Goal: Obtain resource: Download file/media

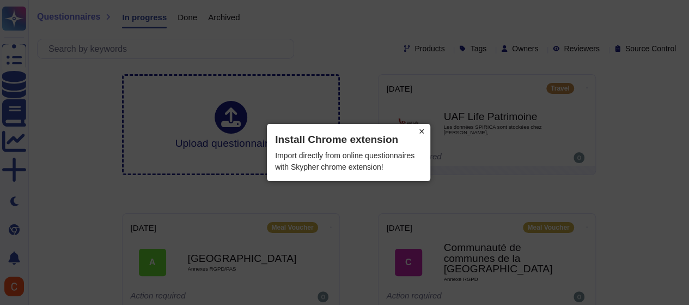
click at [424, 130] on button "×" at bounding box center [421, 131] width 17 height 15
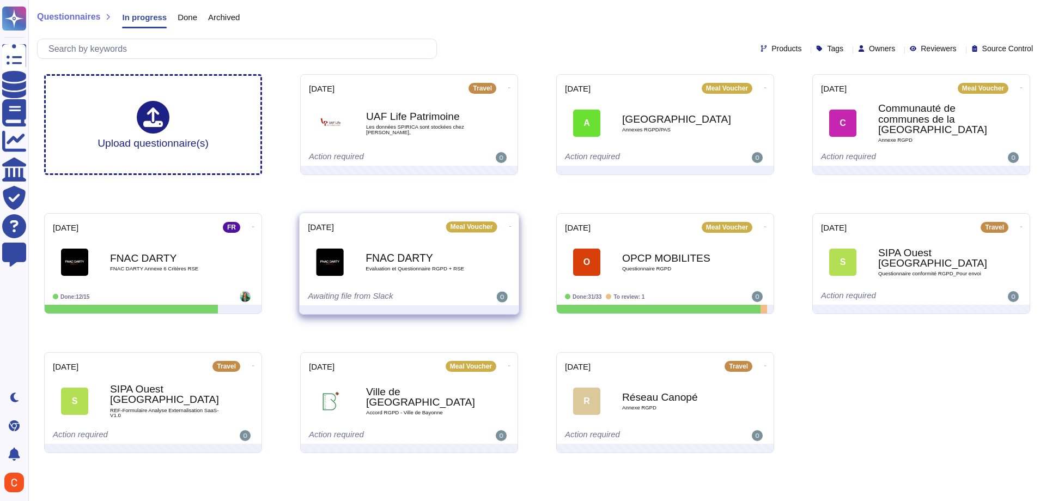
click at [462, 278] on div "FNAC [PERSON_NAME] Evaluation et Questionnaire RGPD + RSE" at bounding box center [421, 262] width 110 height 44
click at [401, 272] on div "FNAC [PERSON_NAME] Evaluation et Questionnaire RGPD + RSE" at bounding box center [421, 262] width 110 height 44
click at [373, 292] on div "Awaiting file from Slack" at bounding box center [375, 297] width 135 height 11
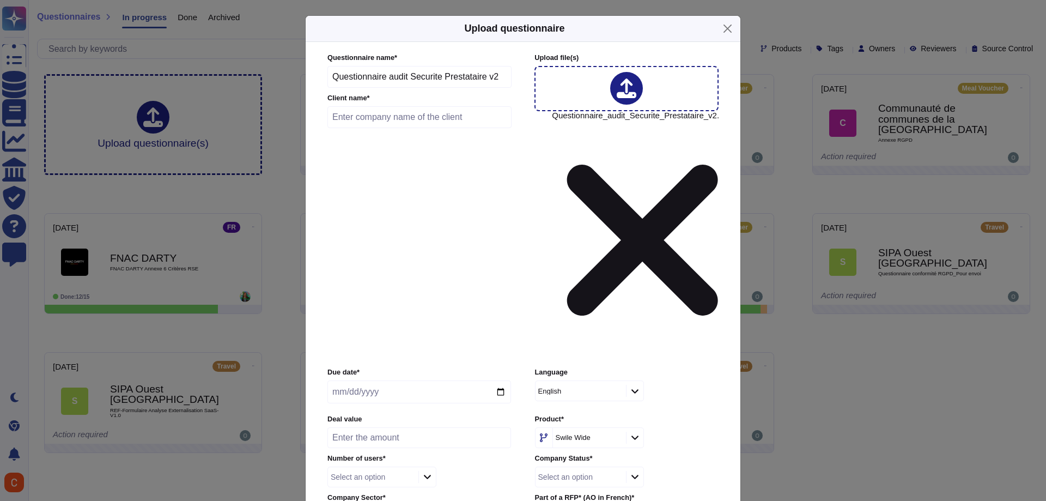
click at [362, 88] on input "Questionnaire audit Securite Prestataire v2" at bounding box center [420, 77] width 184 height 22
click at [367, 128] on input "text" at bounding box center [420, 117] width 184 height 22
type input "FNAC DARTY"
click at [579, 304] on label "Language" at bounding box center [627, 372] width 184 height 7
click at [633, 304] on div "English" at bounding box center [589, 390] width 109 height 21
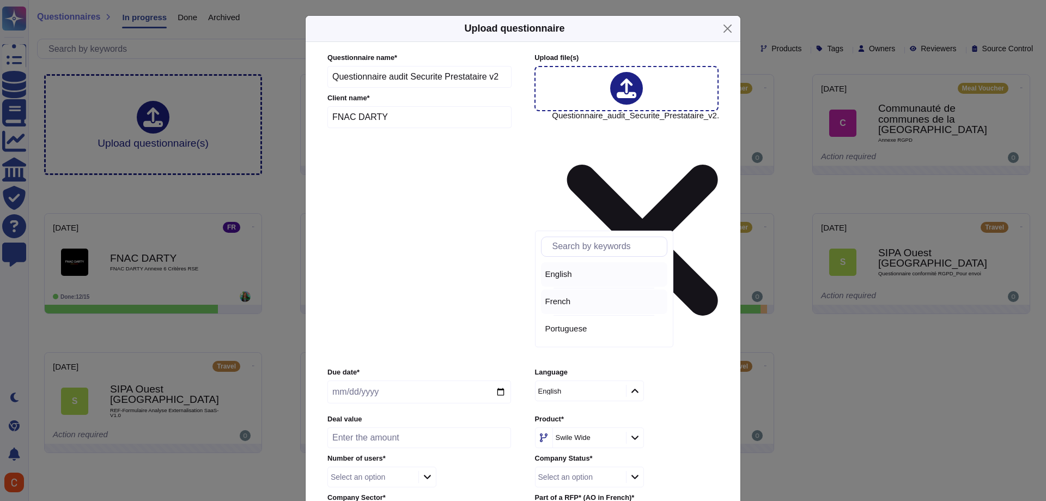
click at [591, 299] on div "French" at bounding box center [605, 301] width 118 height 10
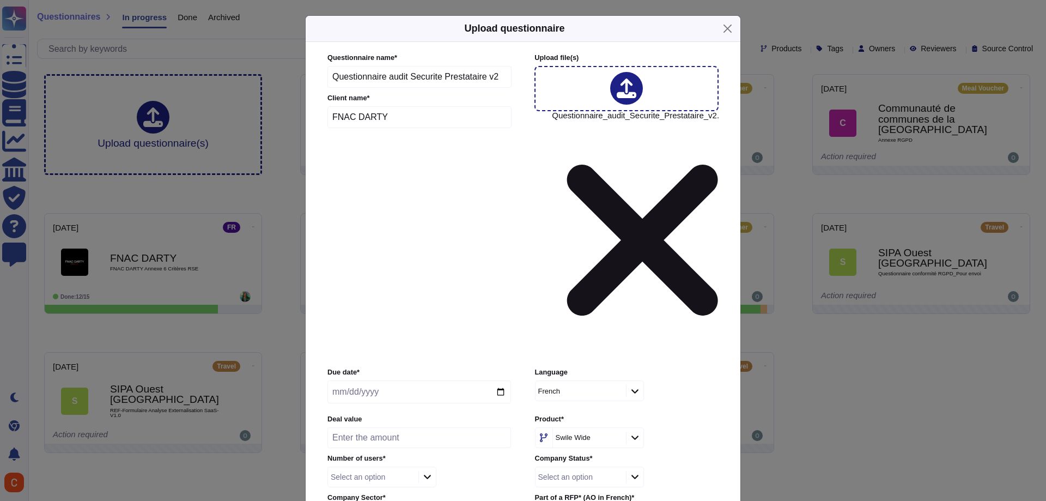
click at [499, 304] on input "date" at bounding box center [420, 391] width 184 height 23
type input "[DATE]"
click at [697, 37] on button "Close" at bounding box center [727, 28] width 17 height 17
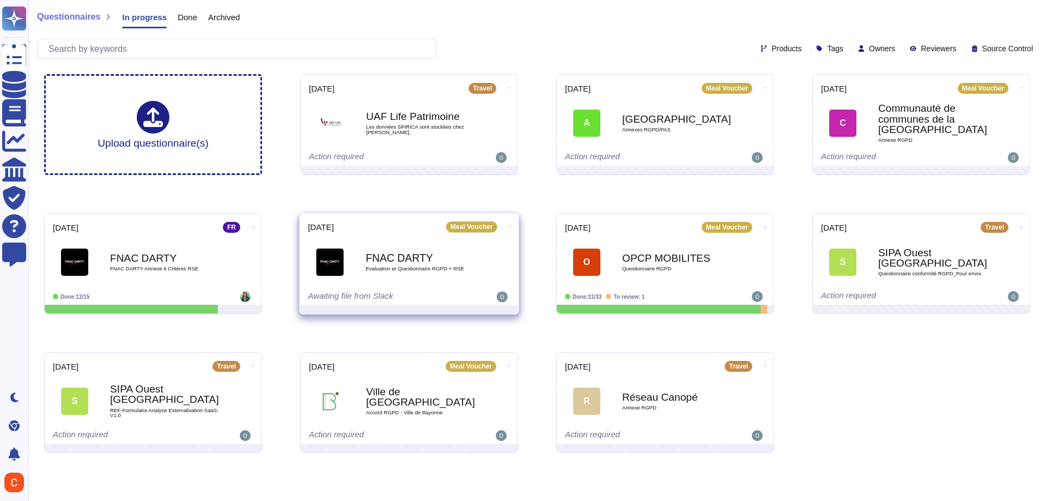
click at [510, 226] on icon at bounding box center [511, 226] width 2 height 1
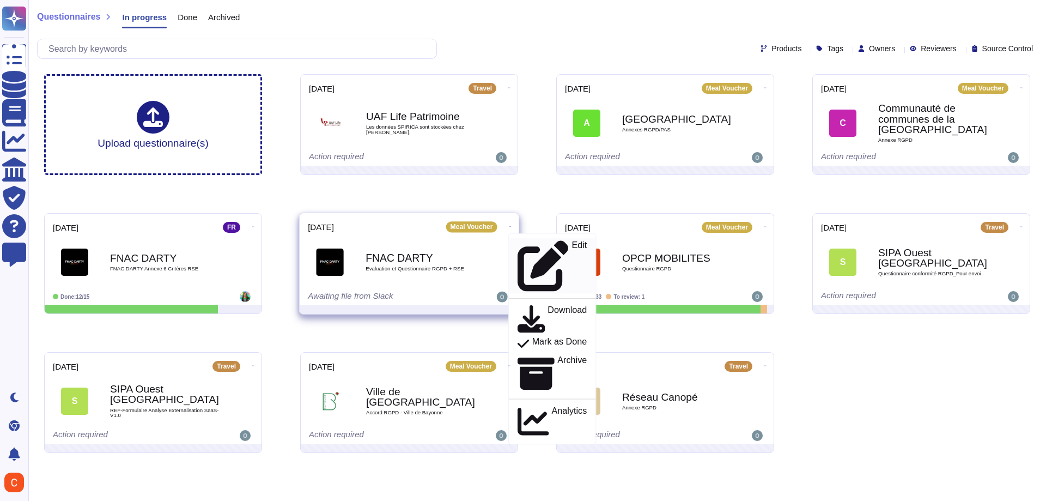
click at [572, 241] on p "Edit" at bounding box center [579, 266] width 15 height 51
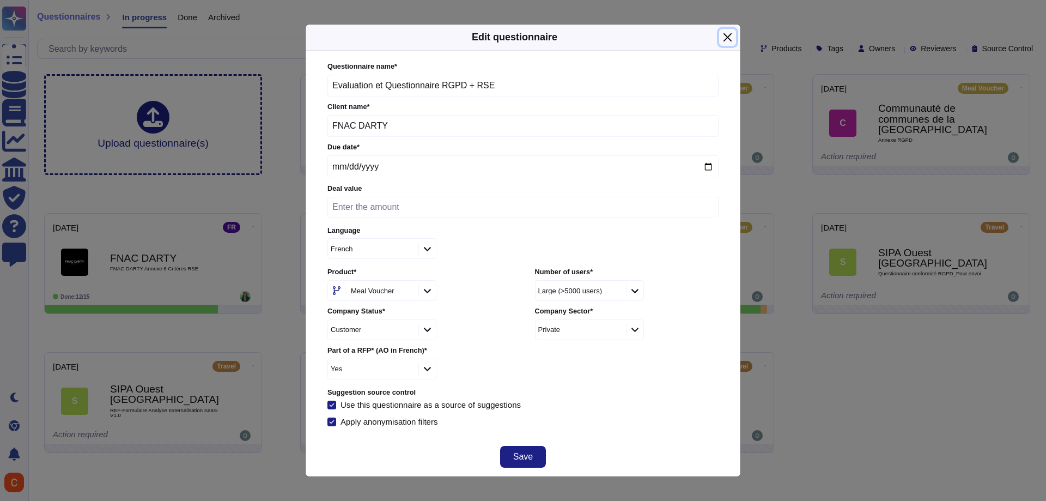
click at [697, 40] on button "Close" at bounding box center [727, 37] width 17 height 17
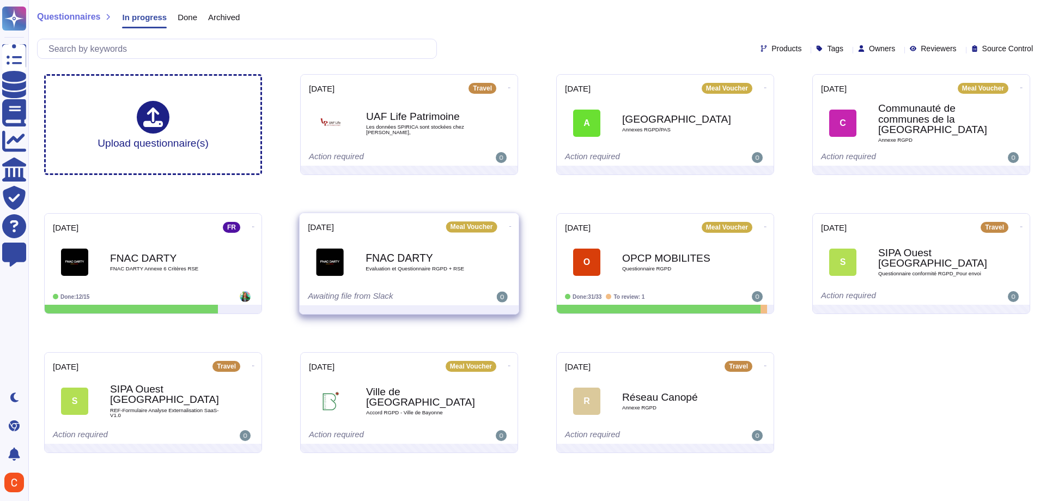
click at [497, 299] on img at bounding box center [502, 297] width 11 height 11
click at [510, 225] on icon at bounding box center [511, 226] width 2 height 3
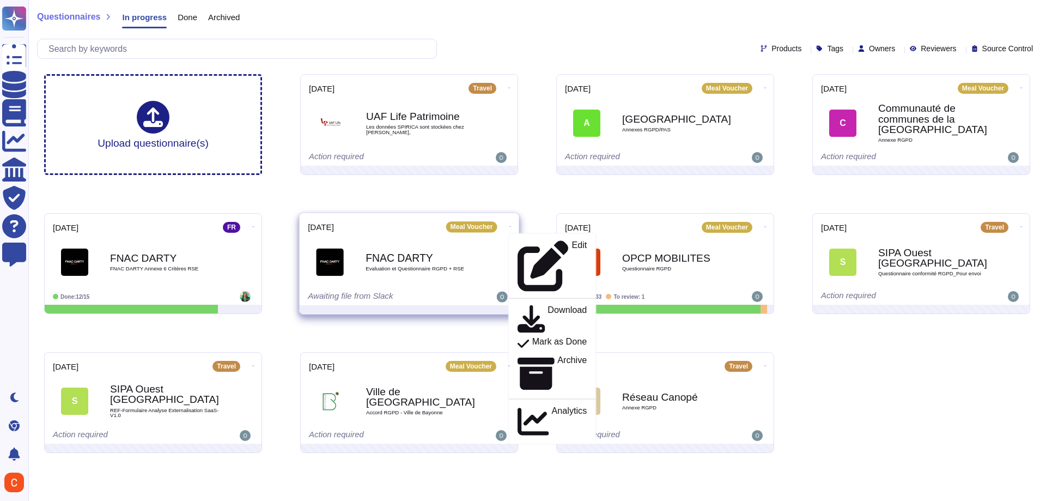
click at [398, 263] on b "FNAC DARTY" at bounding box center [421, 257] width 110 height 10
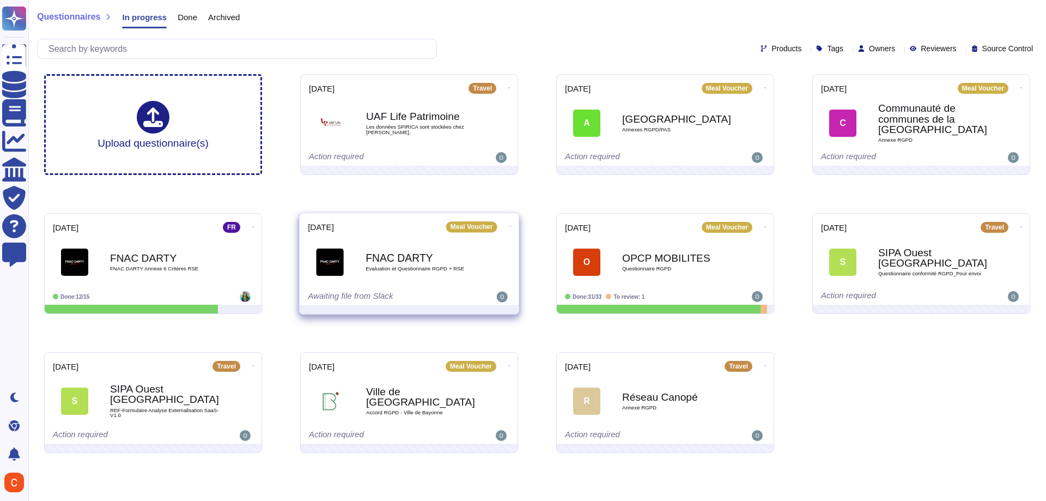
click at [380, 248] on div "FNAC [PERSON_NAME] Evaluation et Questionnaire RGPD + RSE" at bounding box center [421, 262] width 110 height 44
click at [450, 256] on b "FNAC DARTY" at bounding box center [421, 257] width 110 height 10
click at [398, 262] on b "FNAC DARTY" at bounding box center [421, 257] width 110 height 10
click at [355, 298] on div "Awaiting file from Slack" at bounding box center [375, 297] width 135 height 11
click at [504, 292] on img at bounding box center [502, 297] width 11 height 11
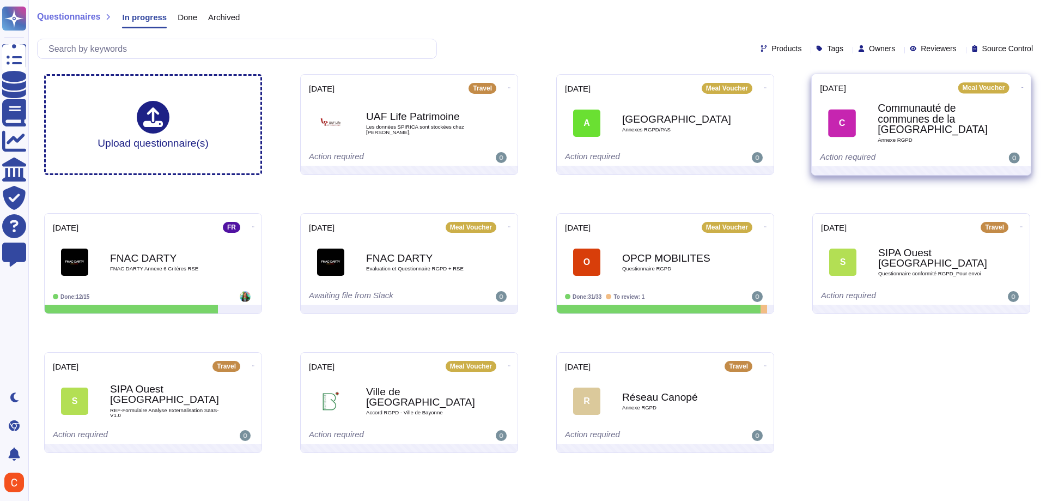
click at [697, 120] on b "Communauté de communes de la [GEOGRAPHIC_DATA]" at bounding box center [933, 119] width 110 height 32
